Goal: Use online tool/utility: Use online tool/utility

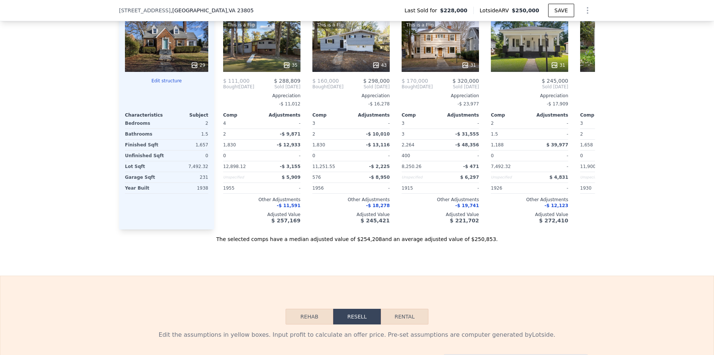
scroll to position [741, 0]
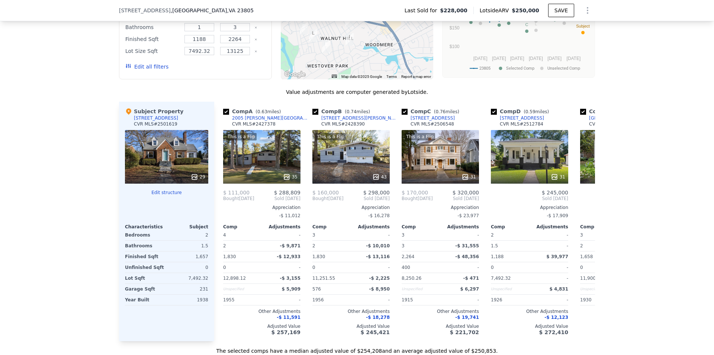
click at [170, 195] on button "Edit structure" at bounding box center [166, 192] width 83 height 6
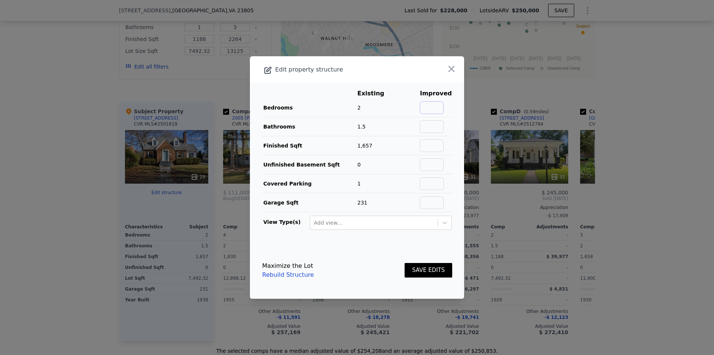
click at [434, 103] on input "text" at bounding box center [432, 107] width 24 height 13
type input "3"
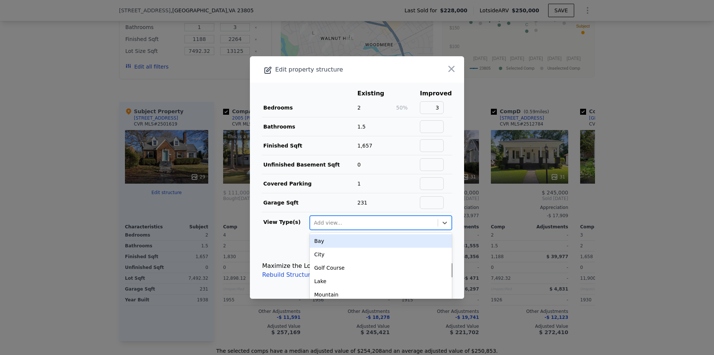
click at [353, 221] on div at bounding box center [374, 222] width 120 height 9
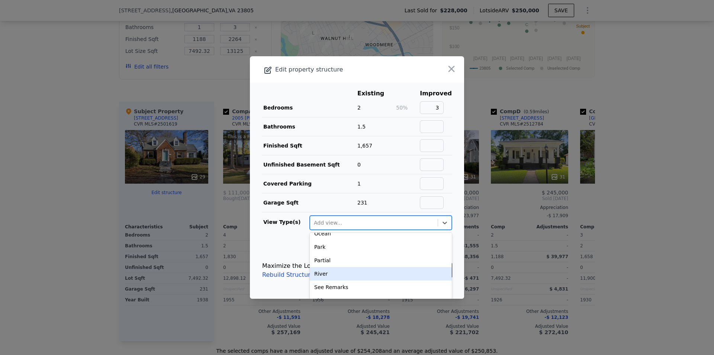
scroll to position [92, 0]
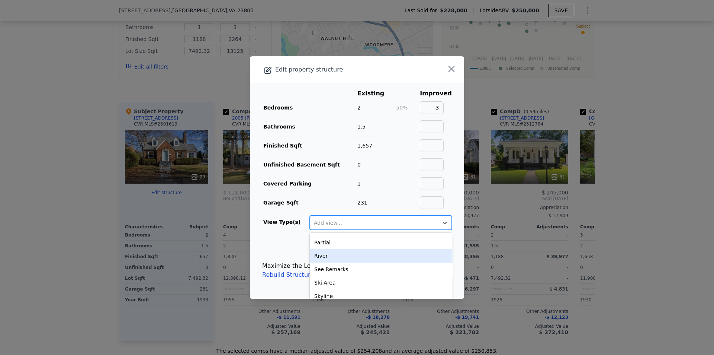
click at [277, 246] on footer "Maximize the Lot Rebuild Structure SAVE EDITS" at bounding box center [357, 270] width 214 height 57
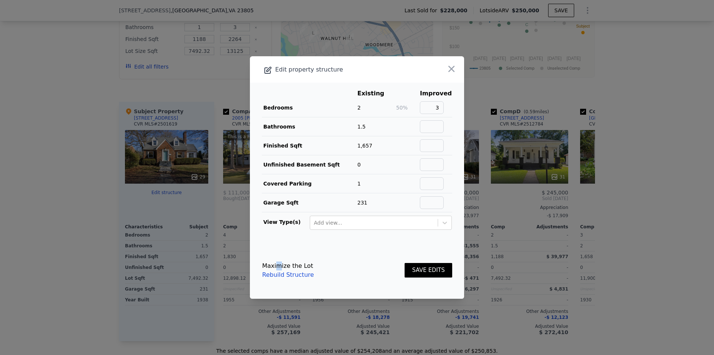
click at [425, 271] on button "SAVE EDITS" at bounding box center [429, 270] width 48 height 15
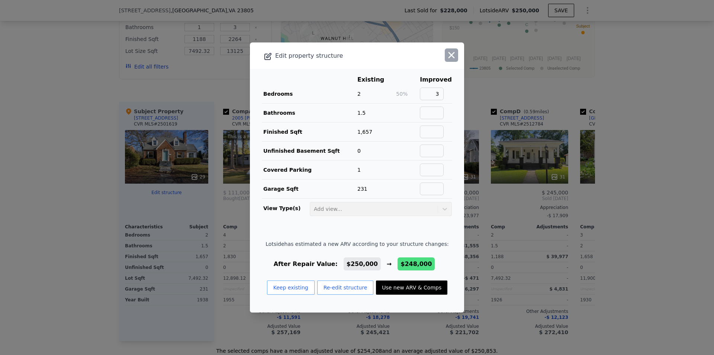
click at [446, 56] on icon "button" at bounding box center [451, 55] width 10 height 10
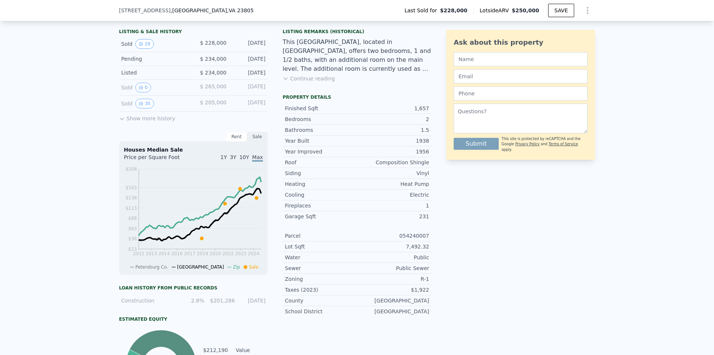
scroll to position [186, 0]
click at [142, 122] on button "Show more history" at bounding box center [147, 116] width 56 height 10
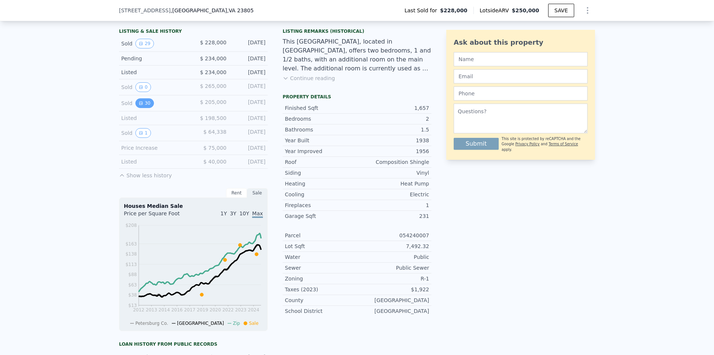
click at [142, 108] on button "30" at bounding box center [144, 103] width 18 height 10
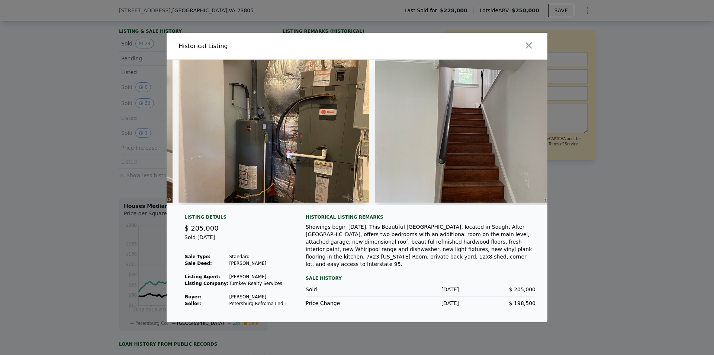
scroll to position [0, 5124]
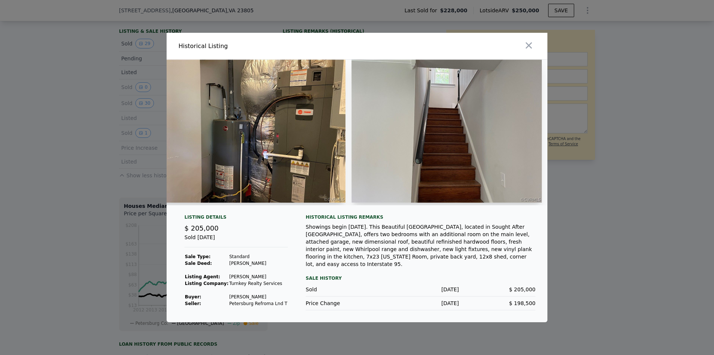
click at [285, 145] on img at bounding box center [250, 131] width 190 height 143
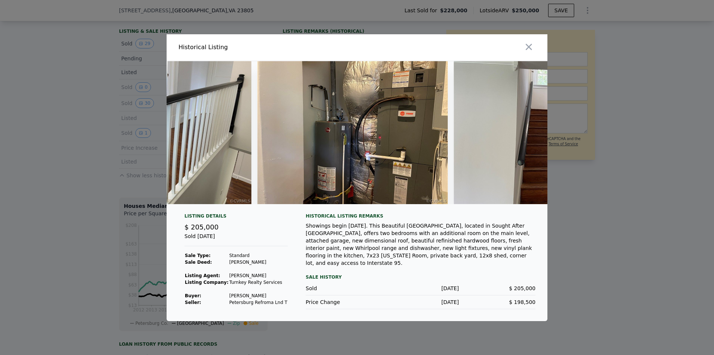
scroll to position [0, 5052]
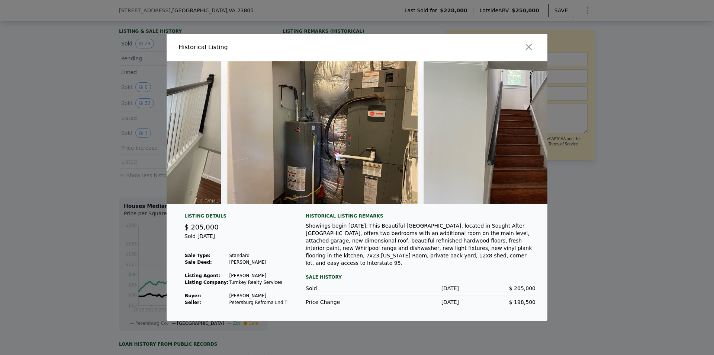
click at [409, 145] on img at bounding box center [322, 132] width 190 height 143
click at [385, 142] on img at bounding box center [322, 132] width 190 height 143
